Goal: Information Seeking & Learning: Learn about a topic

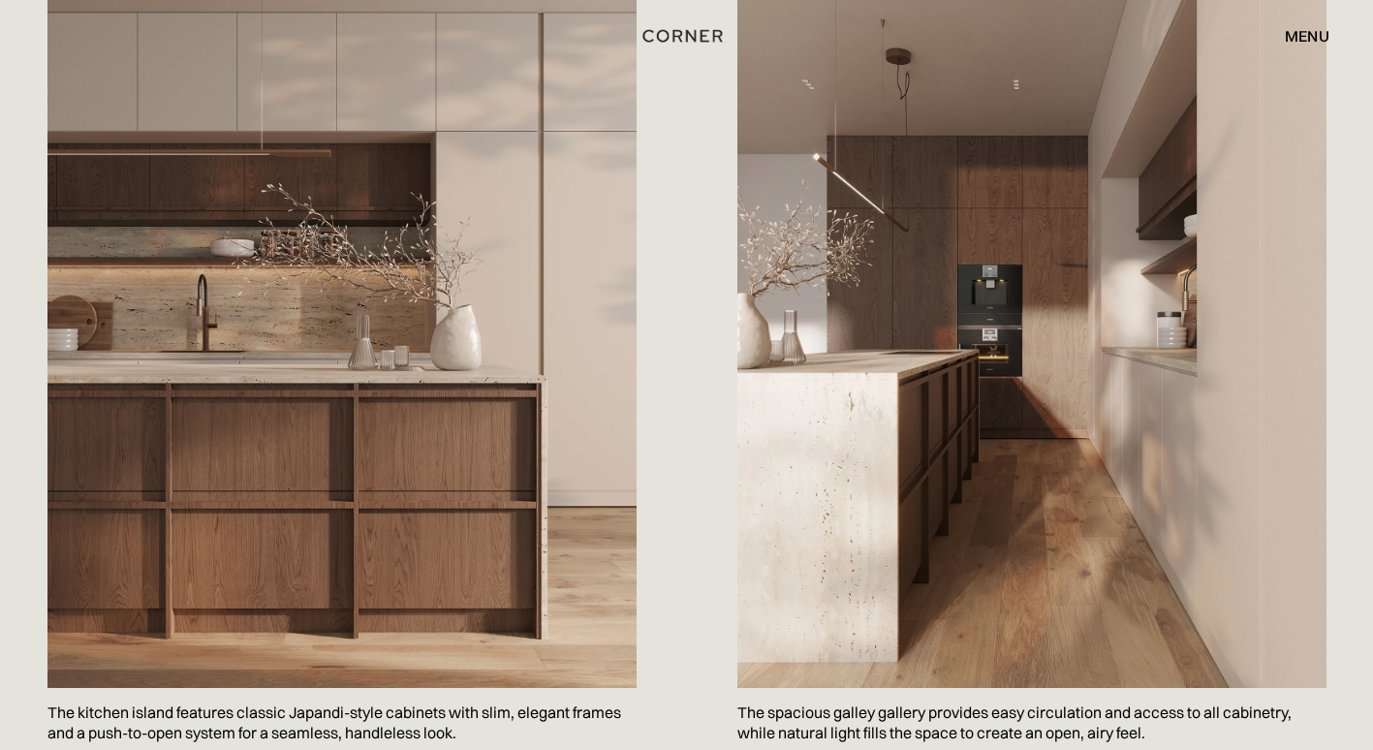
scroll to position [1163, 0]
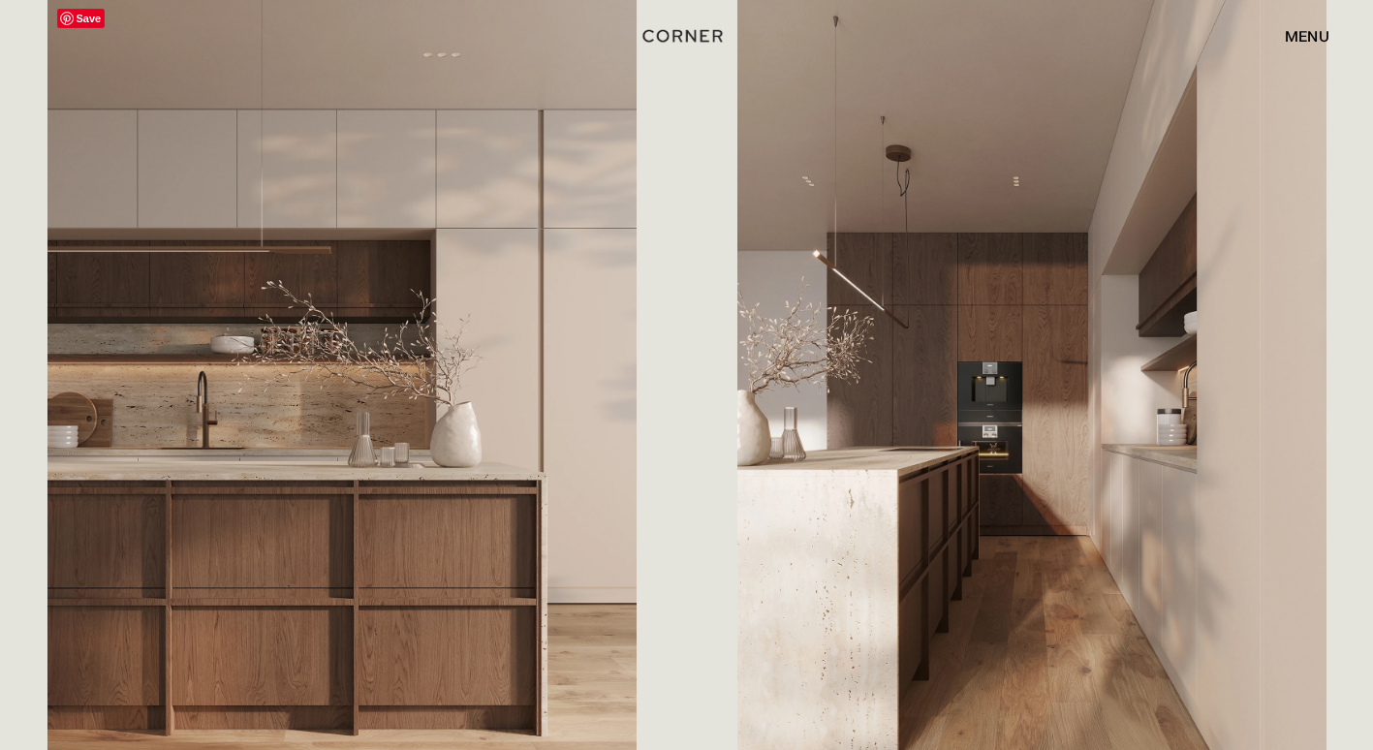
click at [452, 301] on img at bounding box center [341, 392] width 589 height 786
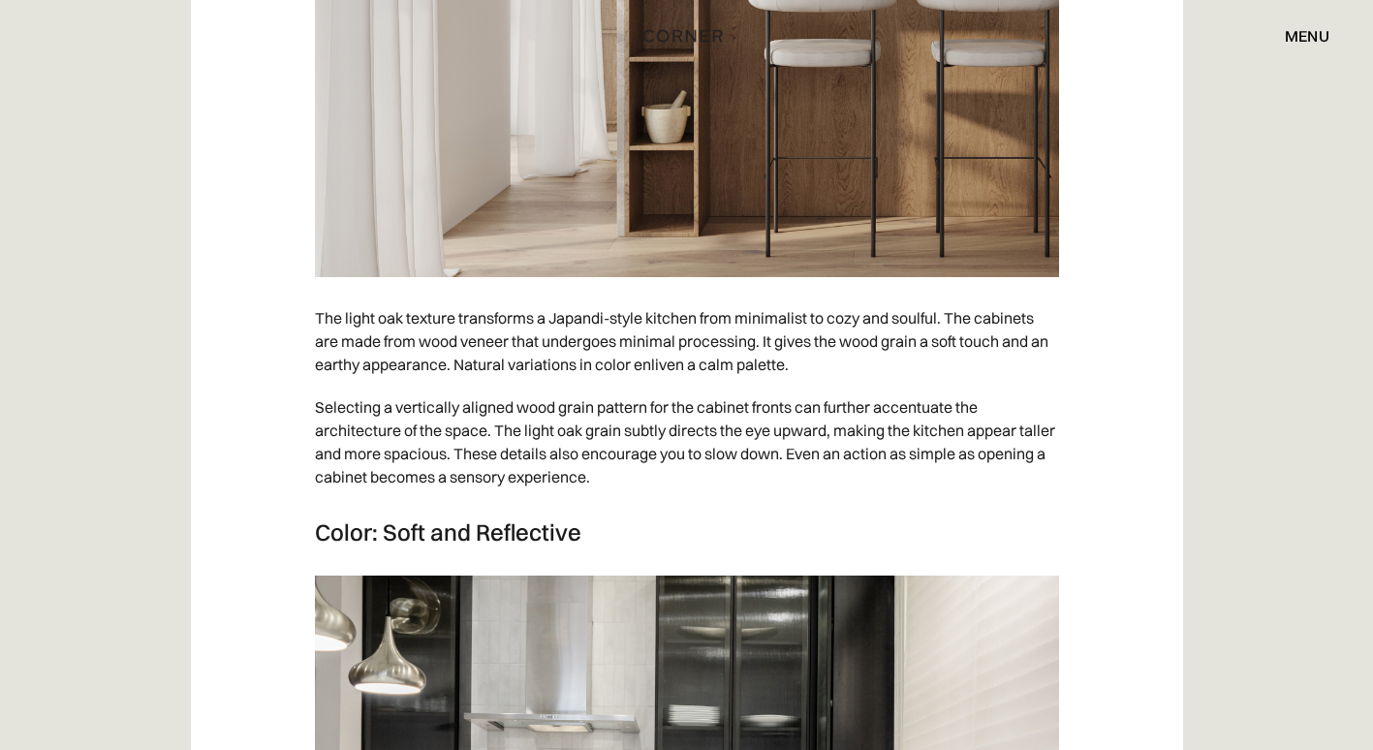
scroll to position [2616, 0]
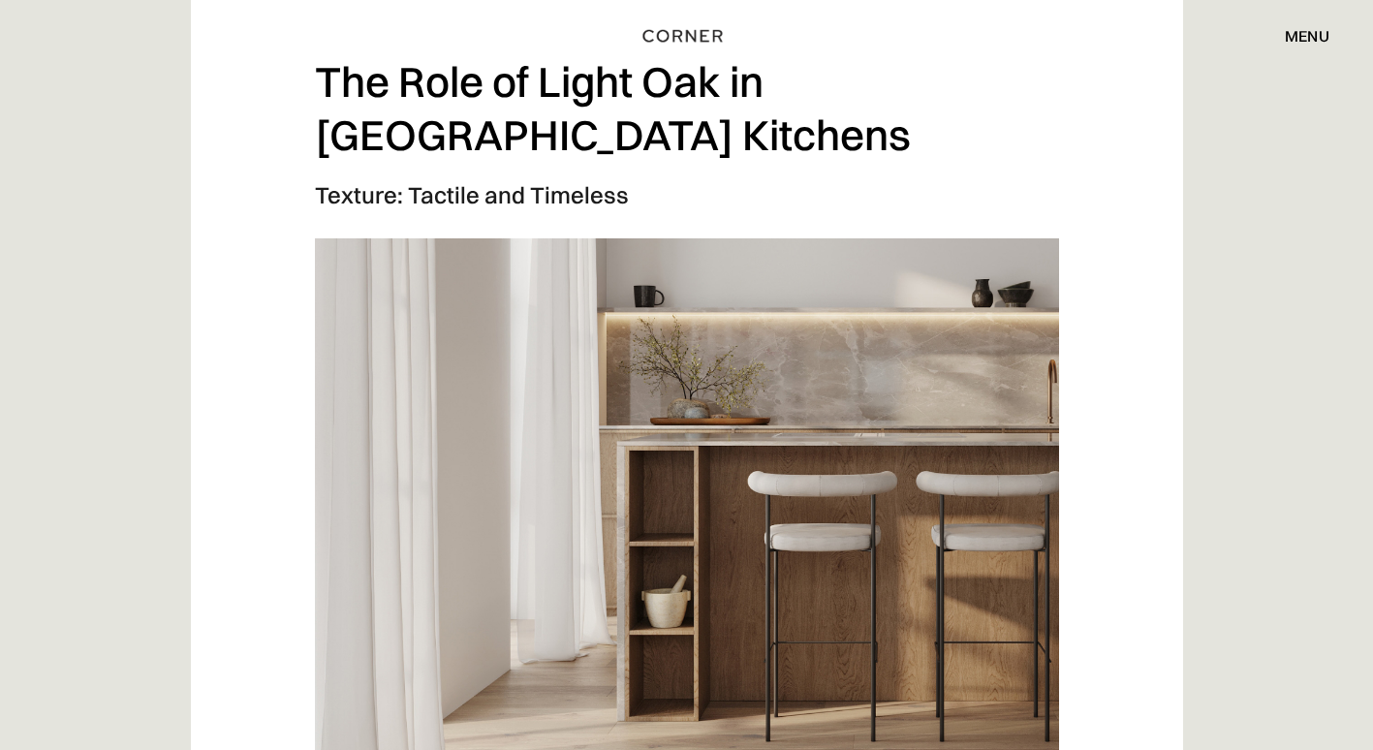
drag, startPoint x: 615, startPoint y: 252, endPoint x: 527, endPoint y: 320, distance: 111.3
click at [527, 320] on img at bounding box center [687, 499] width 744 height 523
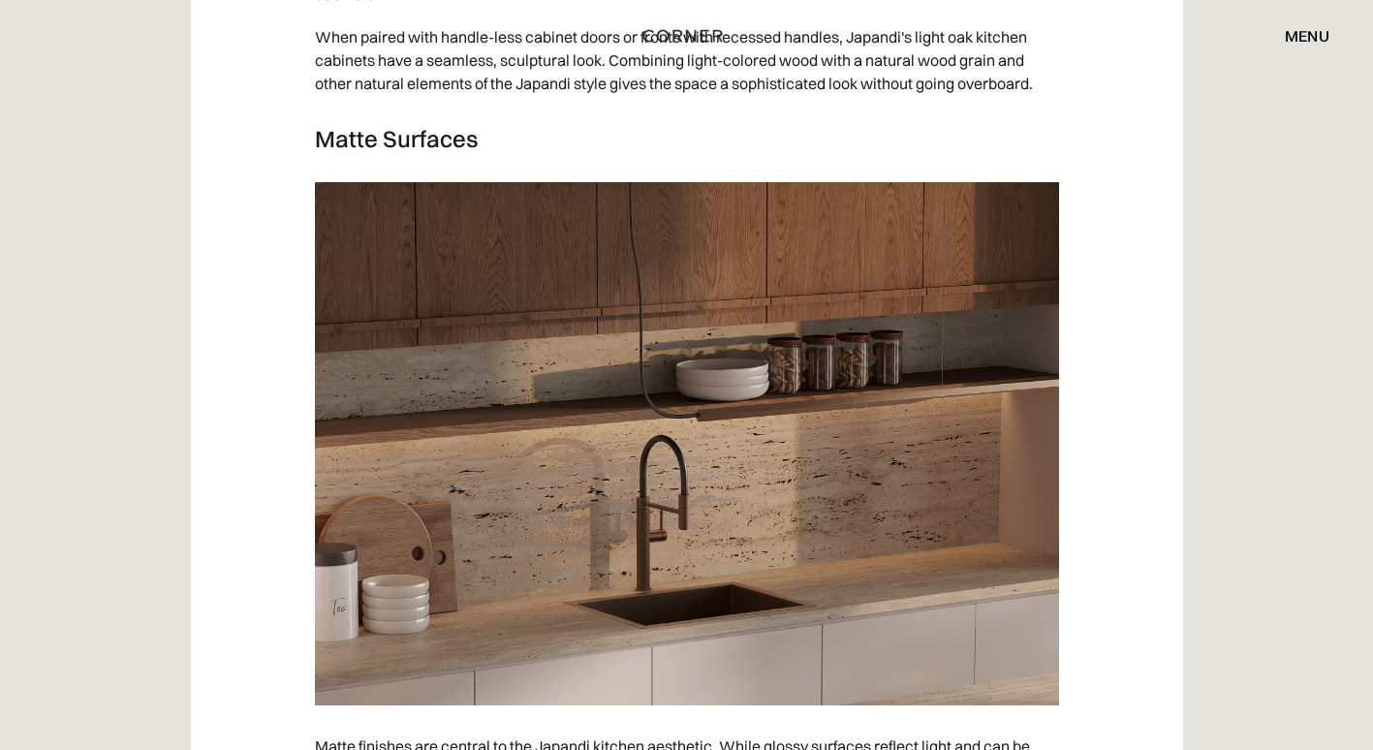
scroll to position [6008, 0]
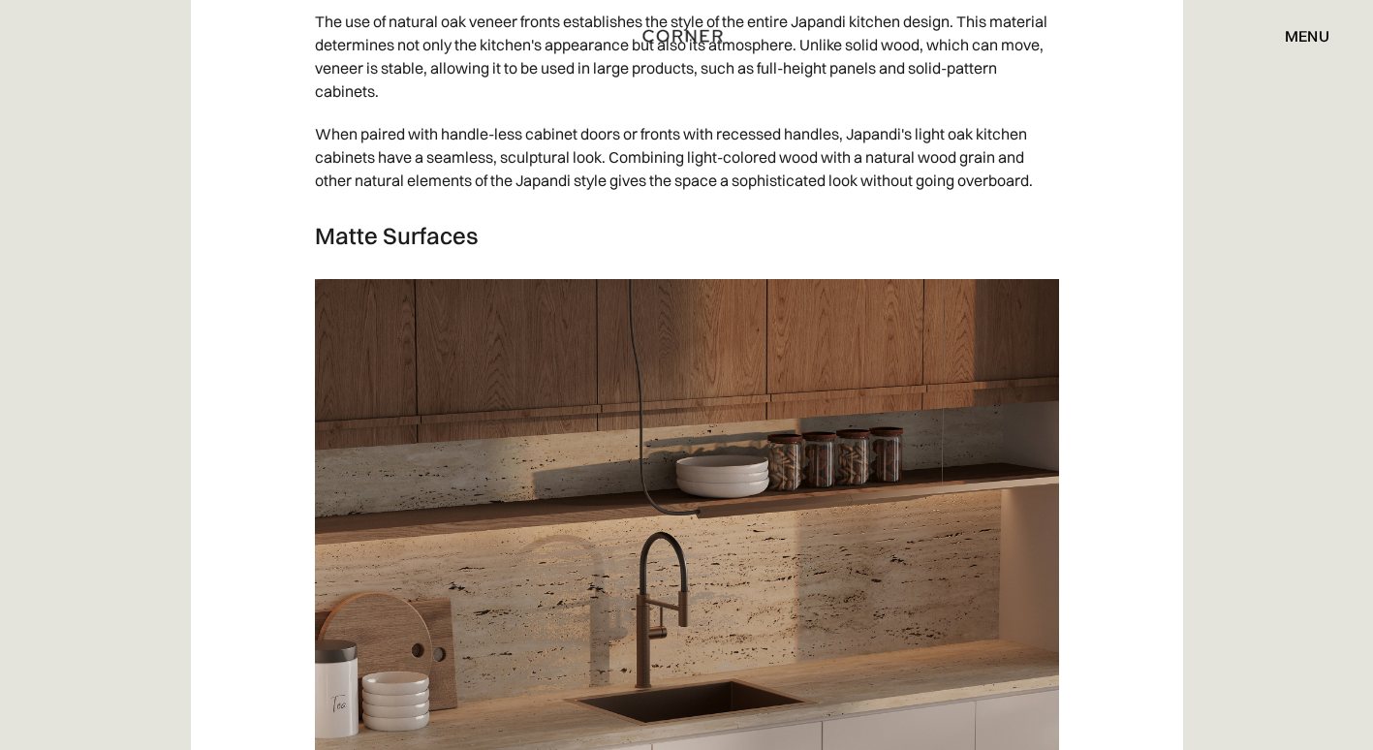
click at [849, 417] on img at bounding box center [687, 540] width 744 height 523
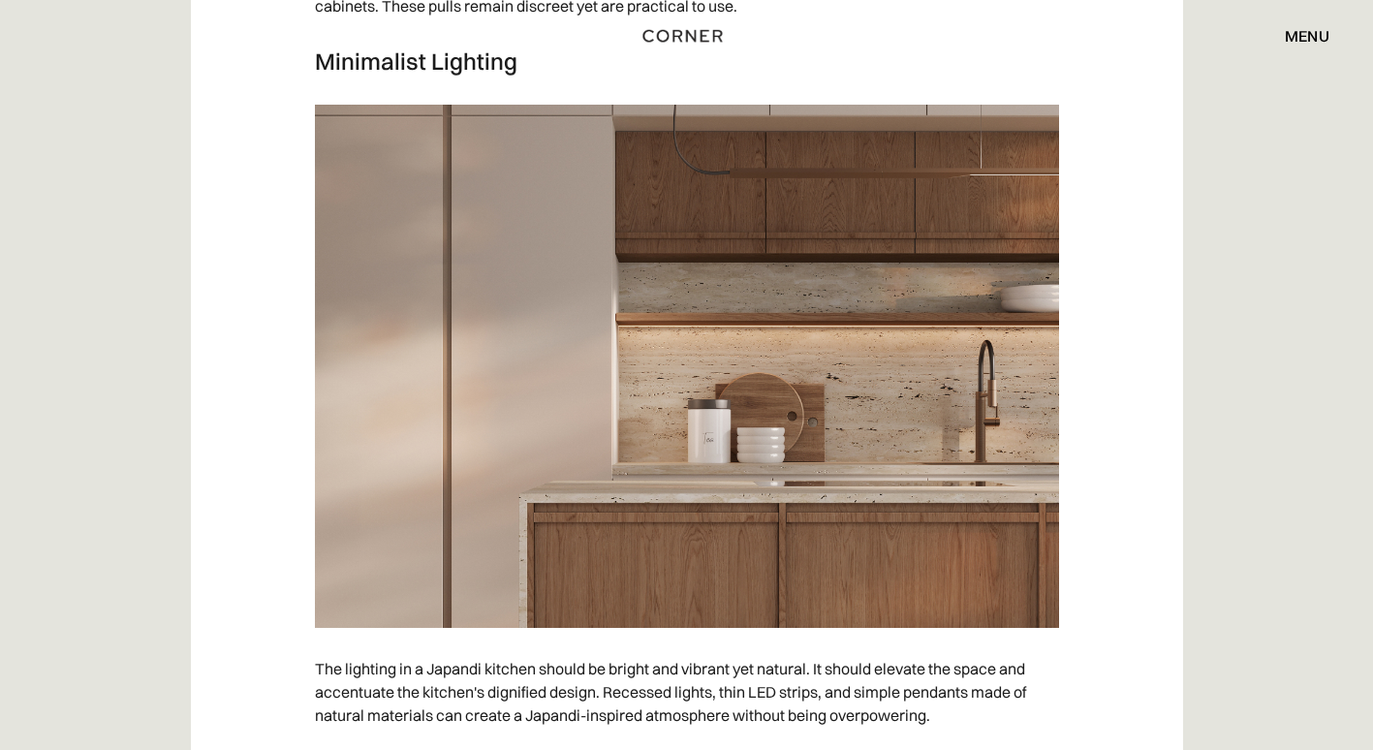
scroll to position [7752, 0]
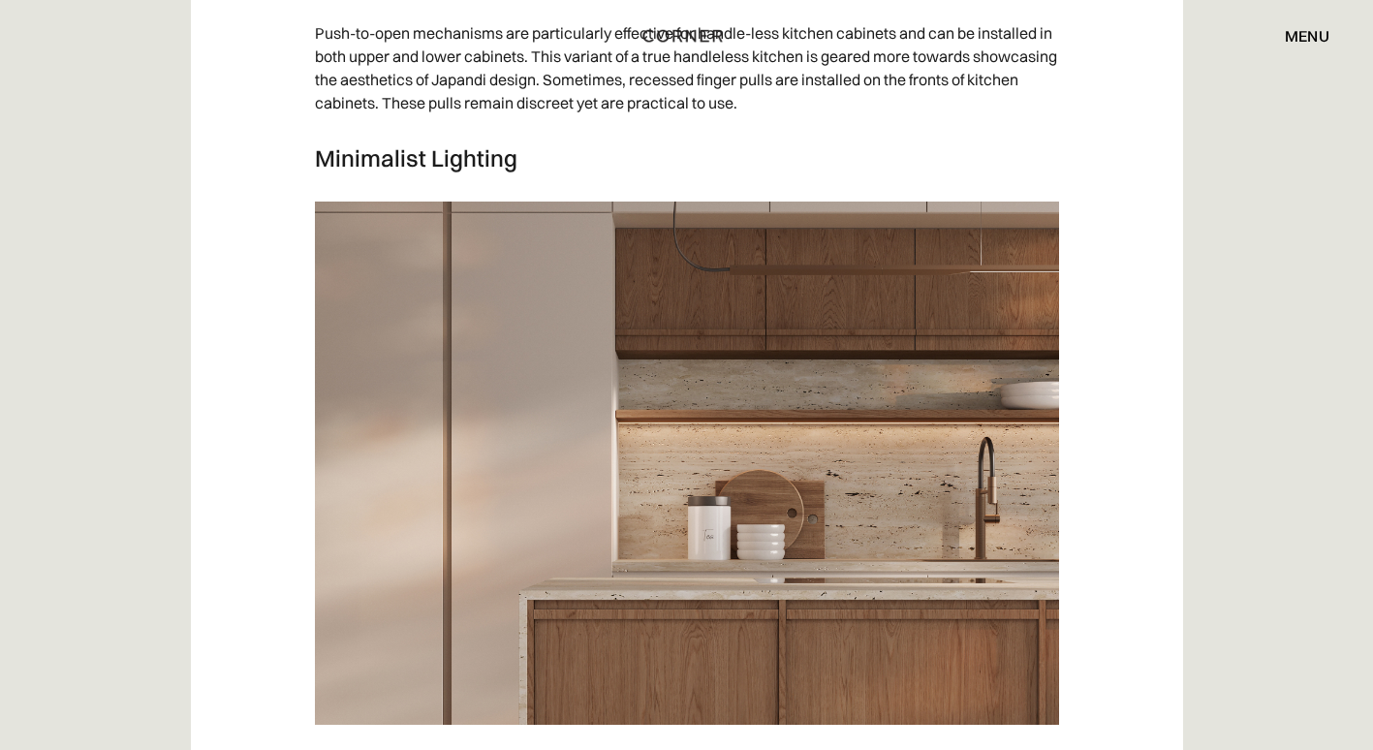
click at [598, 265] on img at bounding box center [687, 463] width 744 height 523
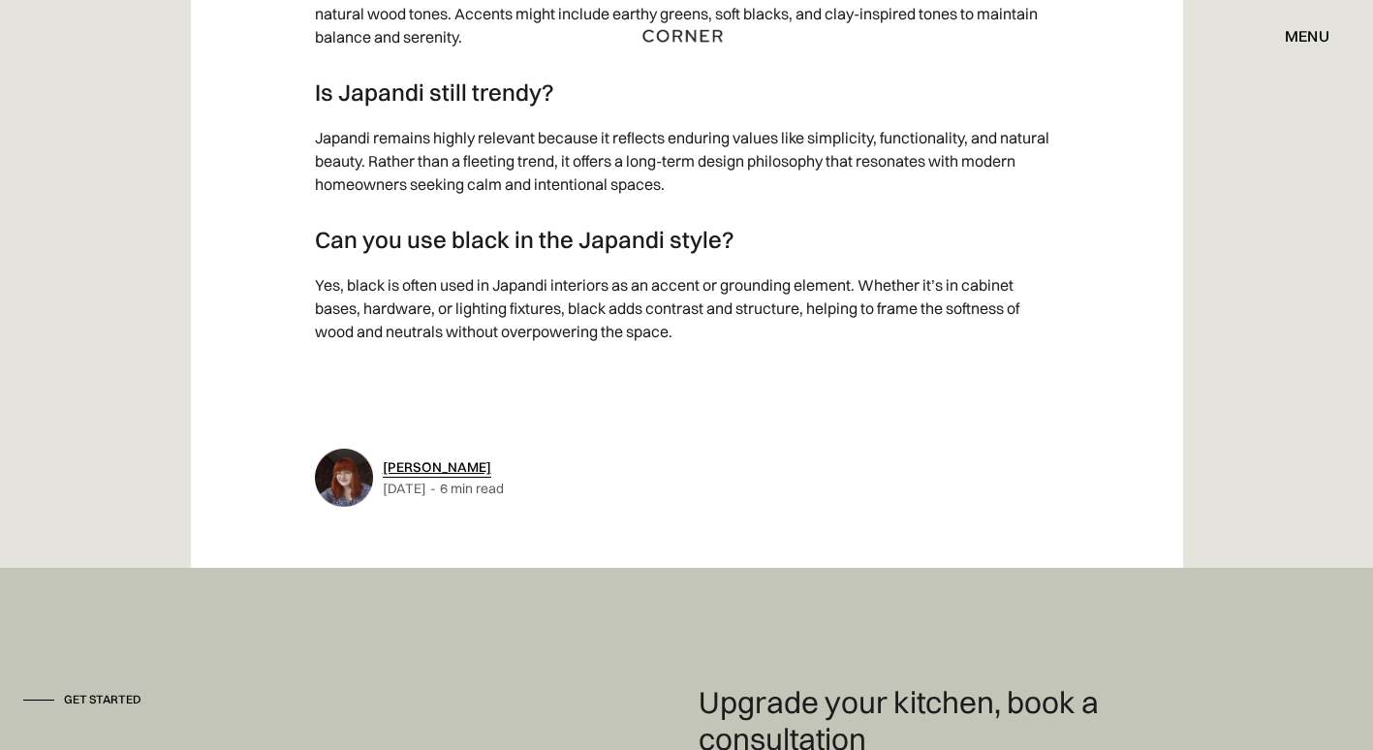
scroll to position [11592, 0]
